Goal: Check status: Check status

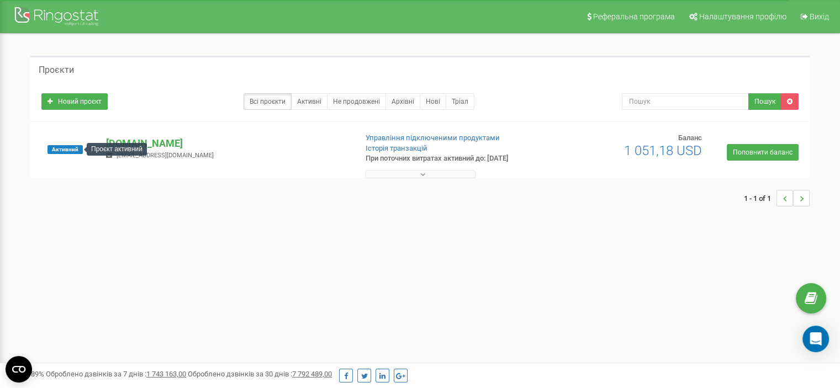
click at [130, 145] on div "Проєкт активний" at bounding box center [117, 149] width 60 height 13
click at [156, 144] on p "[DOMAIN_NAME]" at bounding box center [226, 143] width 241 height 14
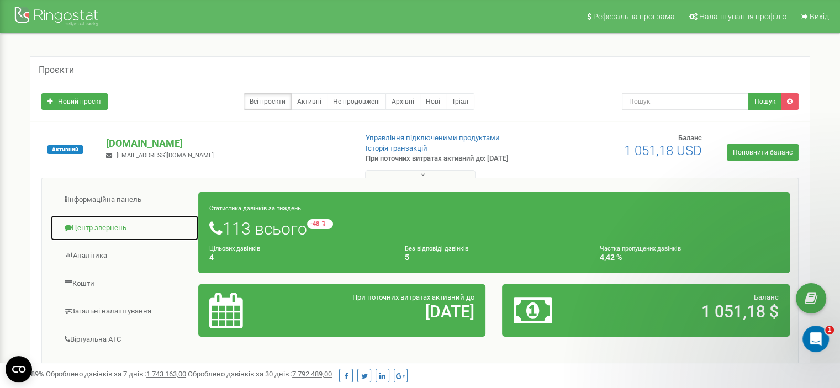
click at [105, 226] on link "Центр звернень" at bounding box center [124, 228] width 148 height 27
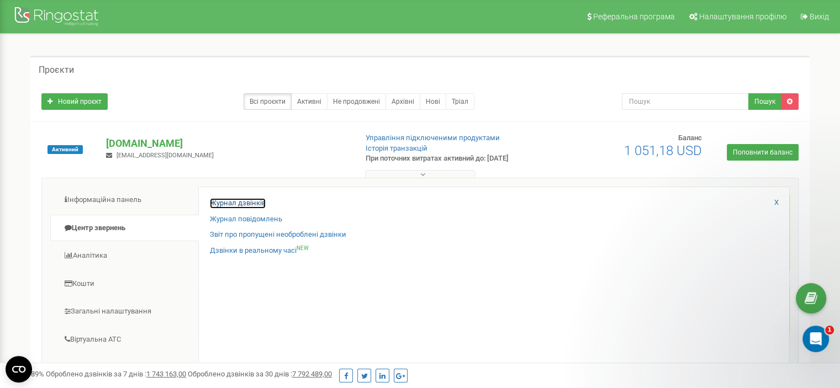
click at [238, 204] on link "Журнал дзвінків" at bounding box center [238, 203] width 56 height 10
